Goal: Information Seeking & Learning: Learn about a topic

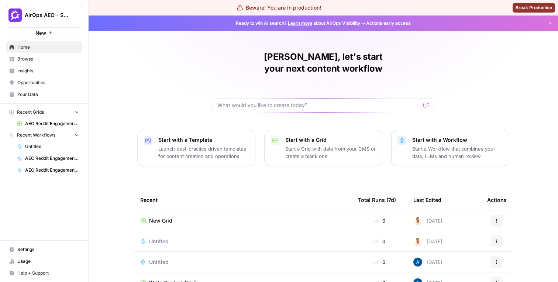
click at [36, 83] on span "Opportunities" at bounding box center [48, 82] width 62 height 7
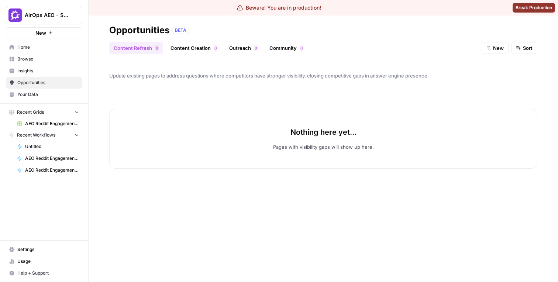
click at [50, 56] on span "Browse" at bounding box center [48, 59] width 62 height 7
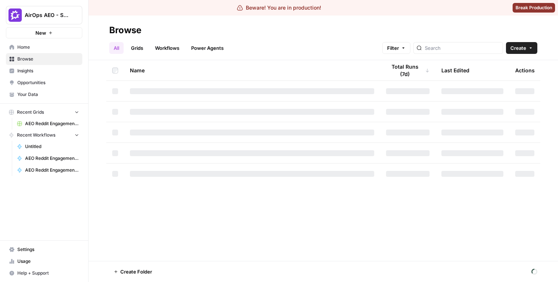
click at [48, 76] on link "Insights" at bounding box center [44, 71] width 76 height 12
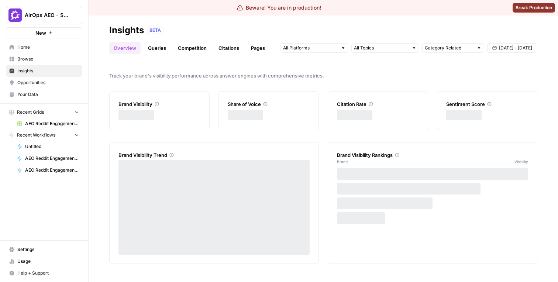
click at [181, 54] on header "Insights BETA Overview Queries Competition Citations Pages Category Related Sep…" at bounding box center [324, 38] width 470 height 45
click at [191, 52] on link "Competition" at bounding box center [192, 48] width 38 height 12
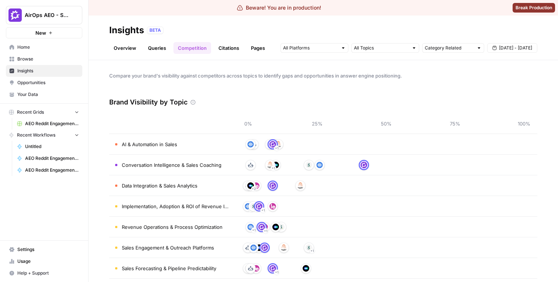
click at [272, 146] on img at bounding box center [272, 144] width 7 height 7
